Goal: Book appointment/travel/reservation

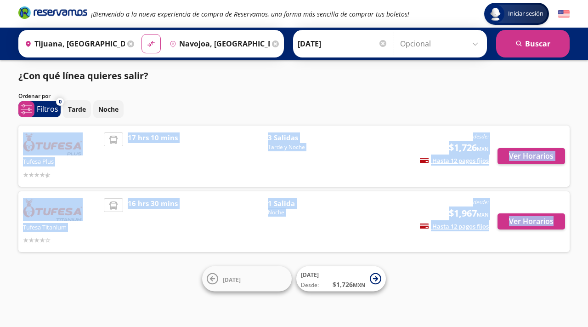
drag, startPoint x: 584, startPoint y: 106, endPoint x: 577, endPoint y: 220, distance: 114.2
click at [583, 227] on div "Iniciar sesión Iniciar sesión ¡Bienvenido a la nueva experiencia de compra de R…" at bounding box center [294, 163] width 588 height 327
click at [114, 107] on p "Noche" at bounding box center [108, 109] width 20 height 10
click at [279, 142] on span "3 Salidas" at bounding box center [300, 137] width 64 height 11
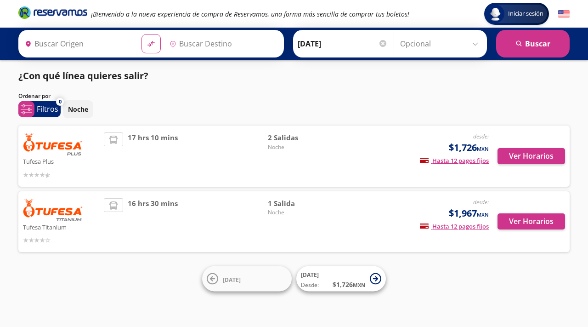
type input "Tijuana, [GEOGRAPHIC_DATA][US_STATE]"
type input "Navojoa, [GEOGRAPHIC_DATA]"
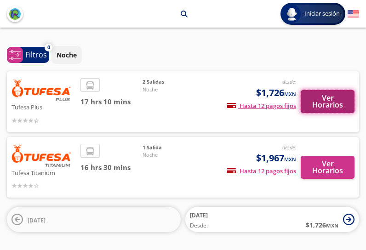
click at [325, 98] on button "Ver Horarios" at bounding box center [328, 101] width 54 height 23
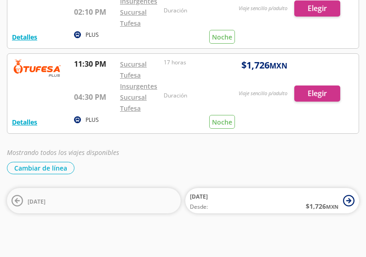
scroll to position [112, 0]
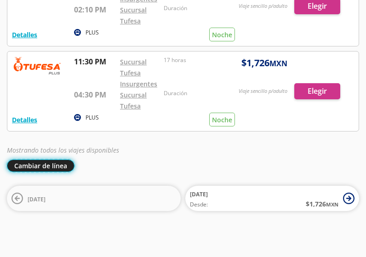
click at [42, 163] on button "Cambiar de línea" at bounding box center [41, 165] width 68 height 12
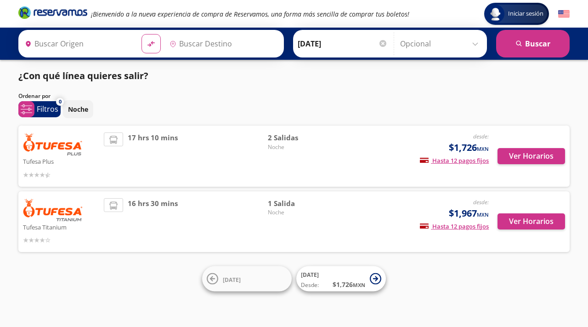
type input "Tijuana, [GEOGRAPHIC_DATA][US_STATE]"
type input "Navojoa, [GEOGRAPHIC_DATA]"
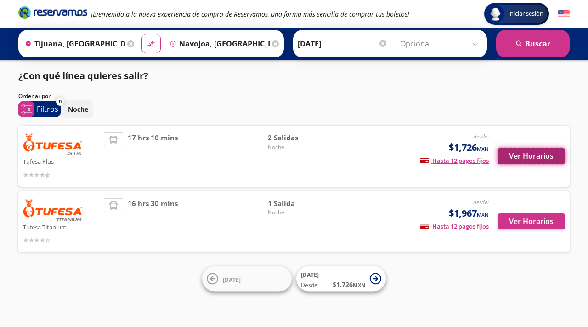
click at [525, 157] on button "Ver Horarios" at bounding box center [532, 156] width 68 height 16
